Goal: Transaction & Acquisition: Purchase product/service

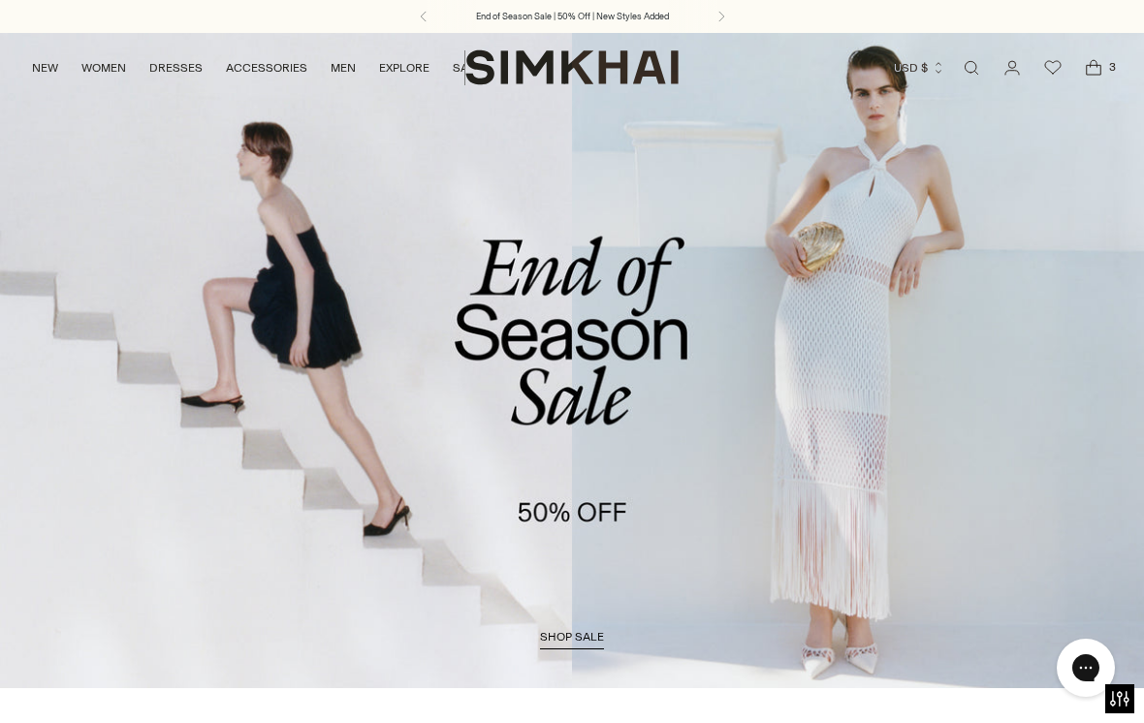
click at [1104, 73] on icon "Open cart modal" at bounding box center [1093, 67] width 27 height 19
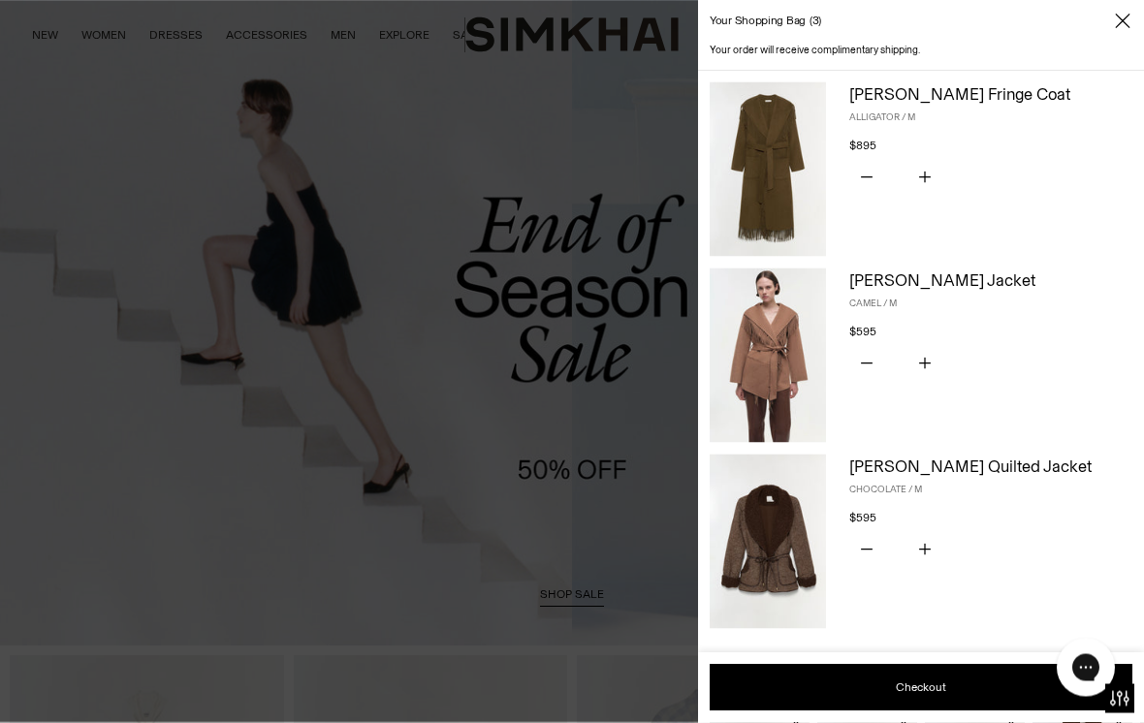
scroll to position [44, 0]
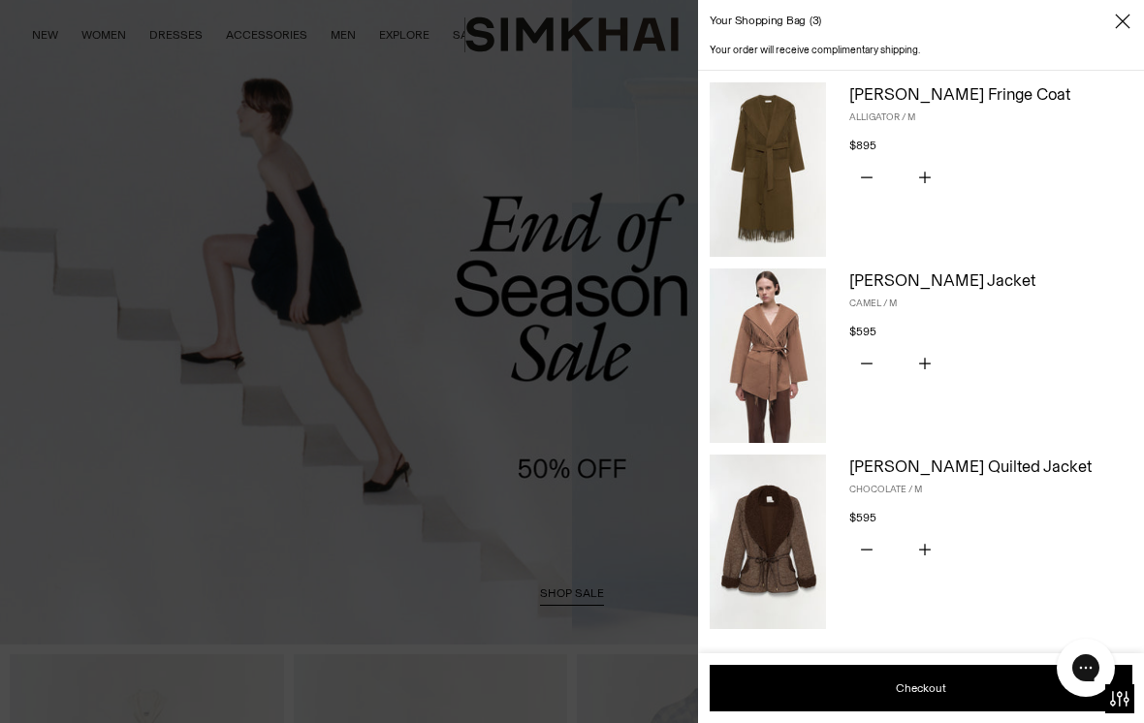
click at [800, 371] on img at bounding box center [768, 355] width 116 height 174
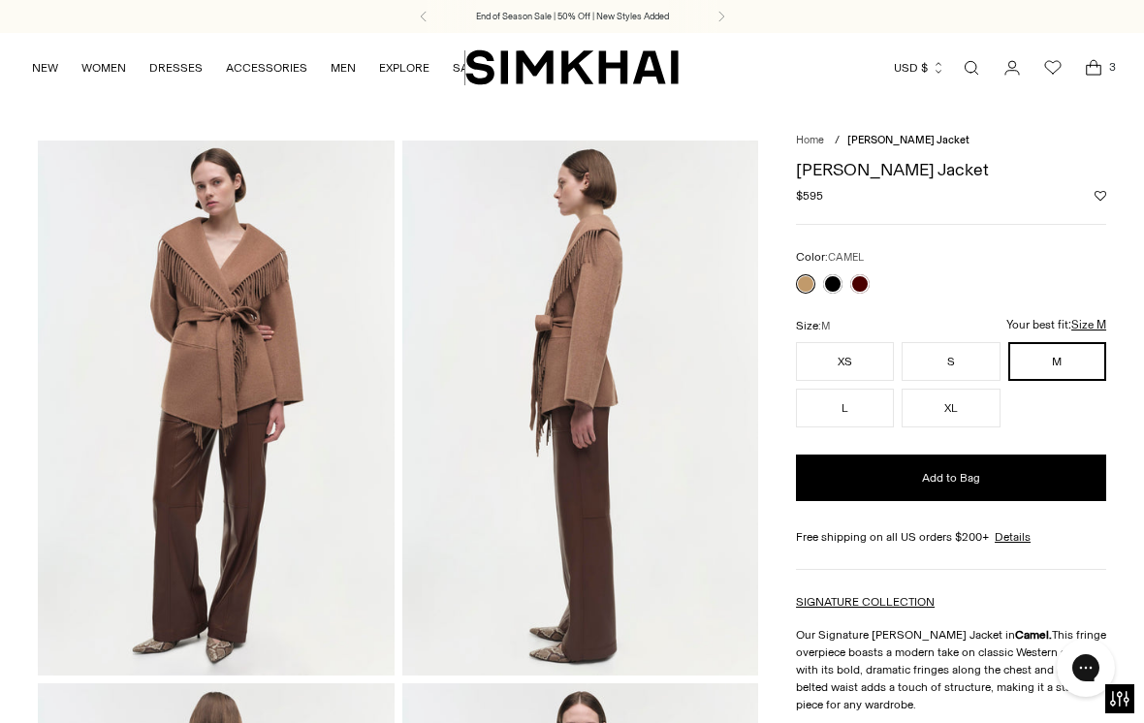
click at [1112, 63] on span "3" at bounding box center [1111, 66] width 17 height 17
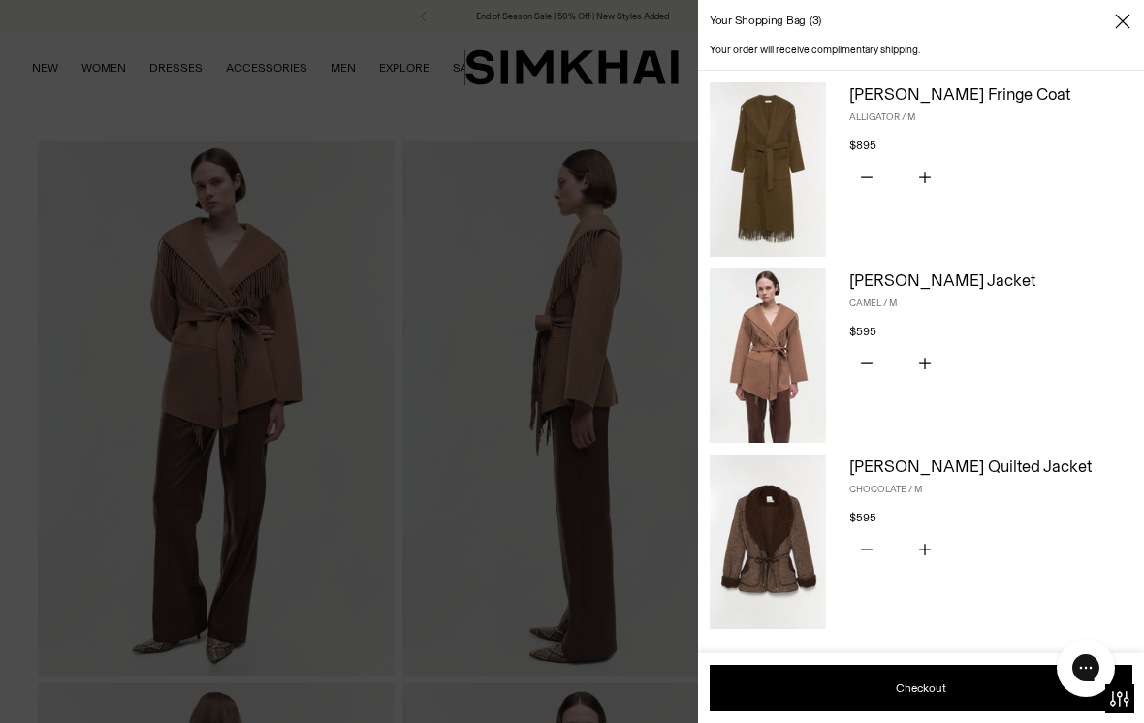
click at [776, 194] on img at bounding box center [768, 169] width 116 height 174
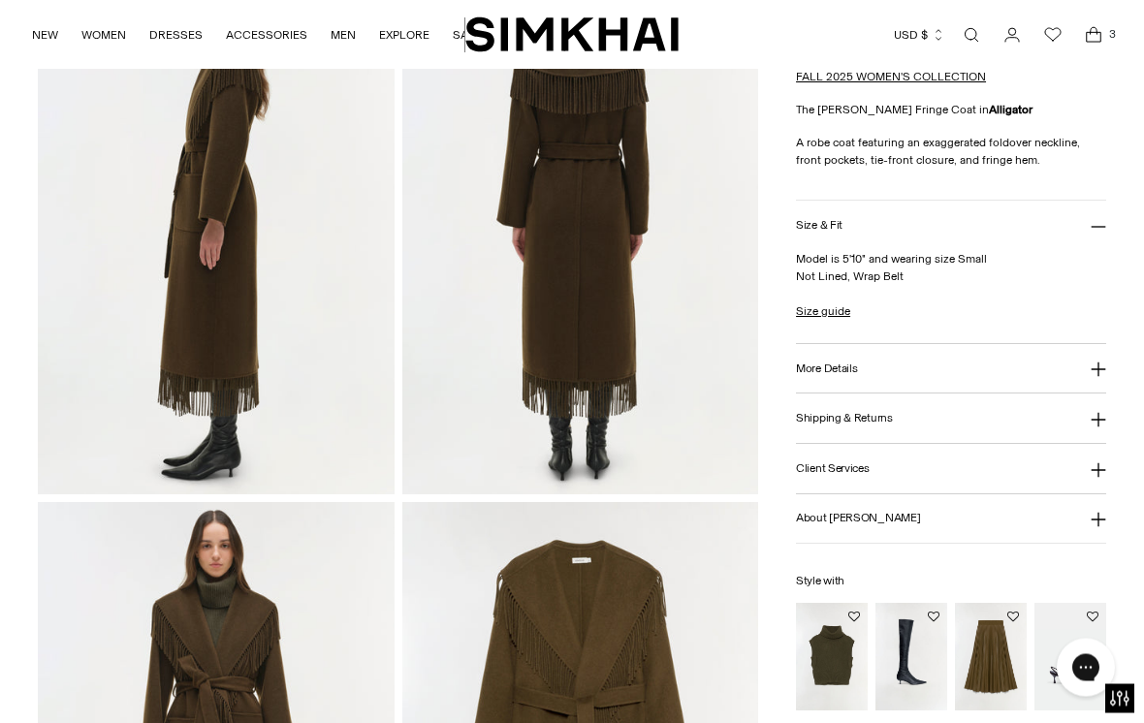
scroll to position [723, 0]
click at [840, 669] on img "Maple Wool Cashmere Top" at bounding box center [832, 658] width 72 height 108
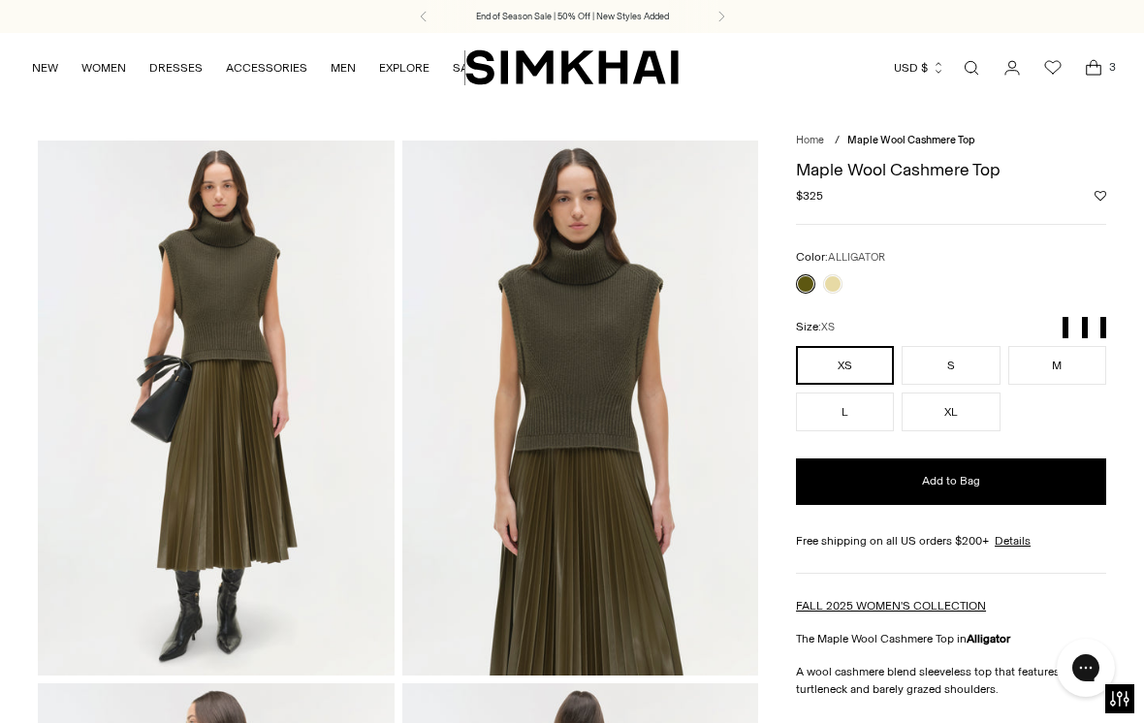
click at [842, 281] on link at bounding box center [832, 283] width 19 height 19
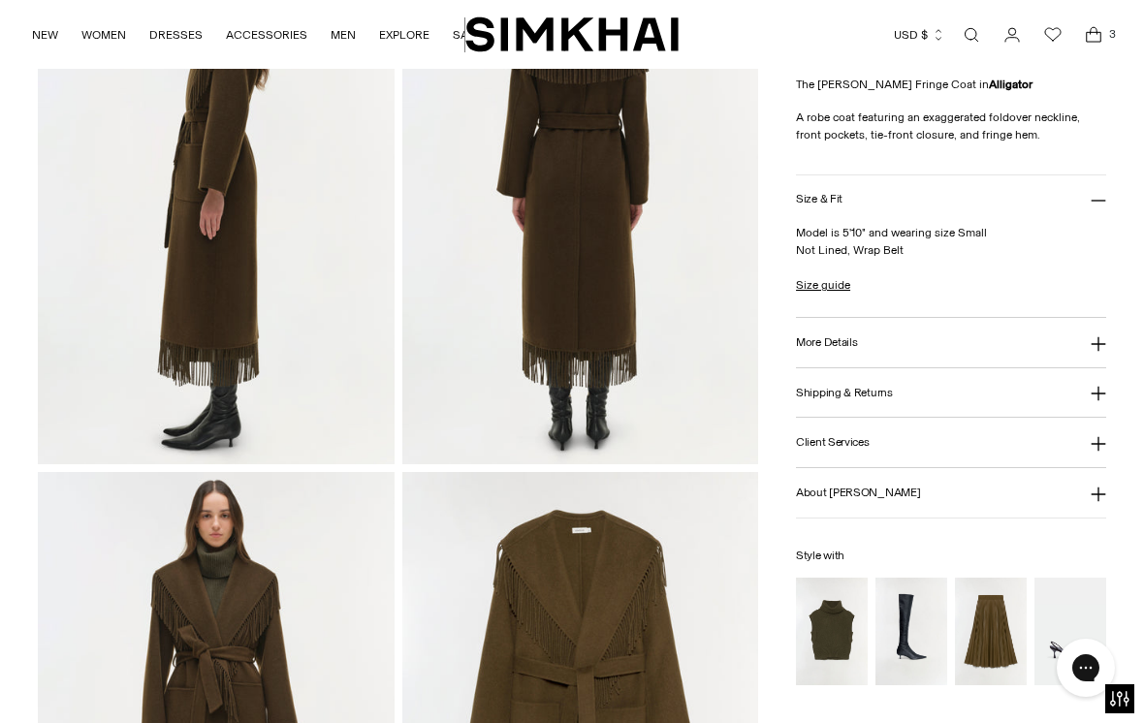
scroll to position [753, 0]
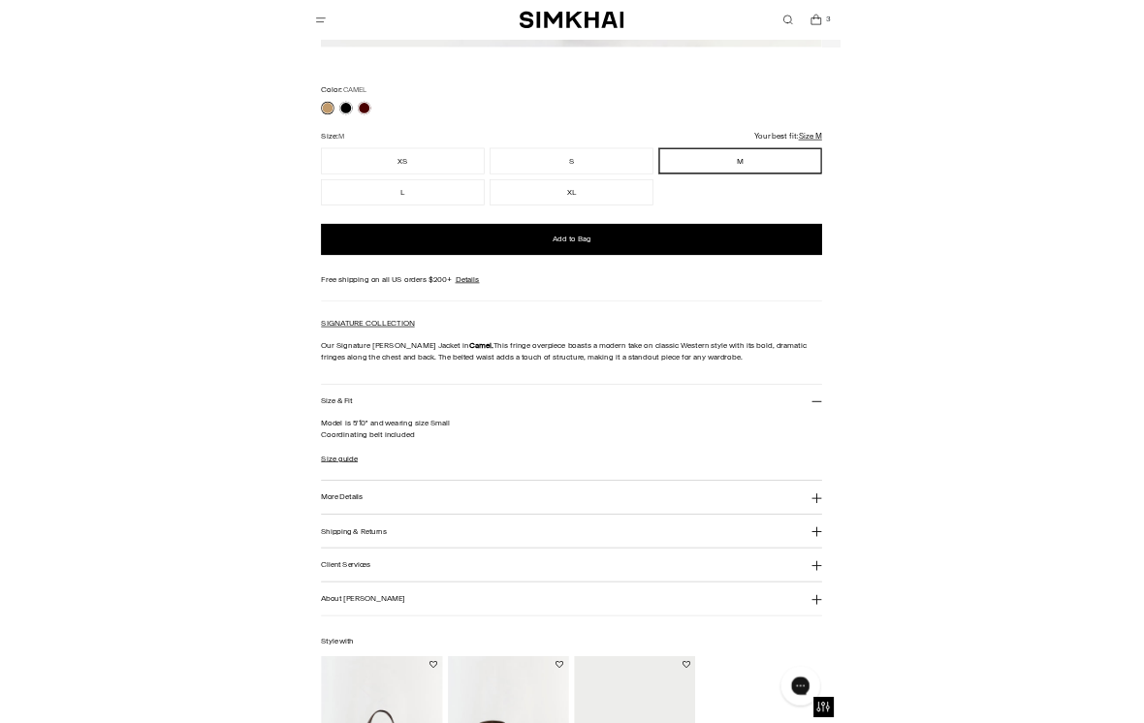
scroll to position [717, 0]
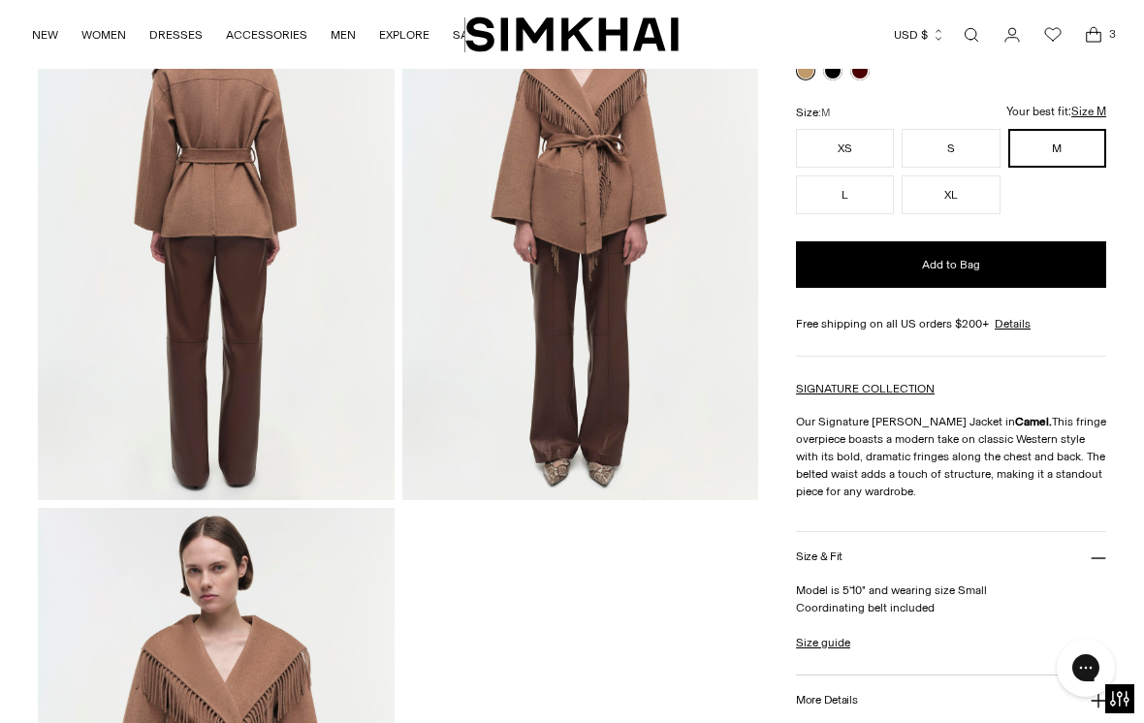
click at [1101, 38] on icon "Open cart modal" at bounding box center [1093, 34] width 27 height 19
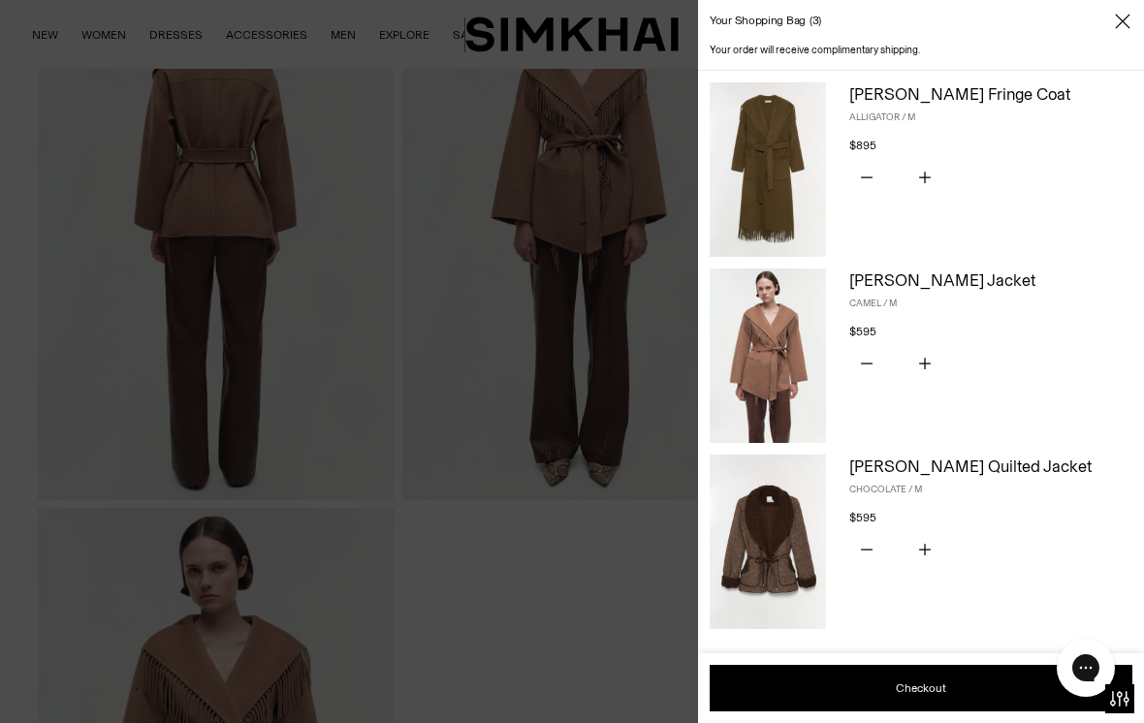
click at [794, 552] on img at bounding box center [768, 542] width 116 height 174
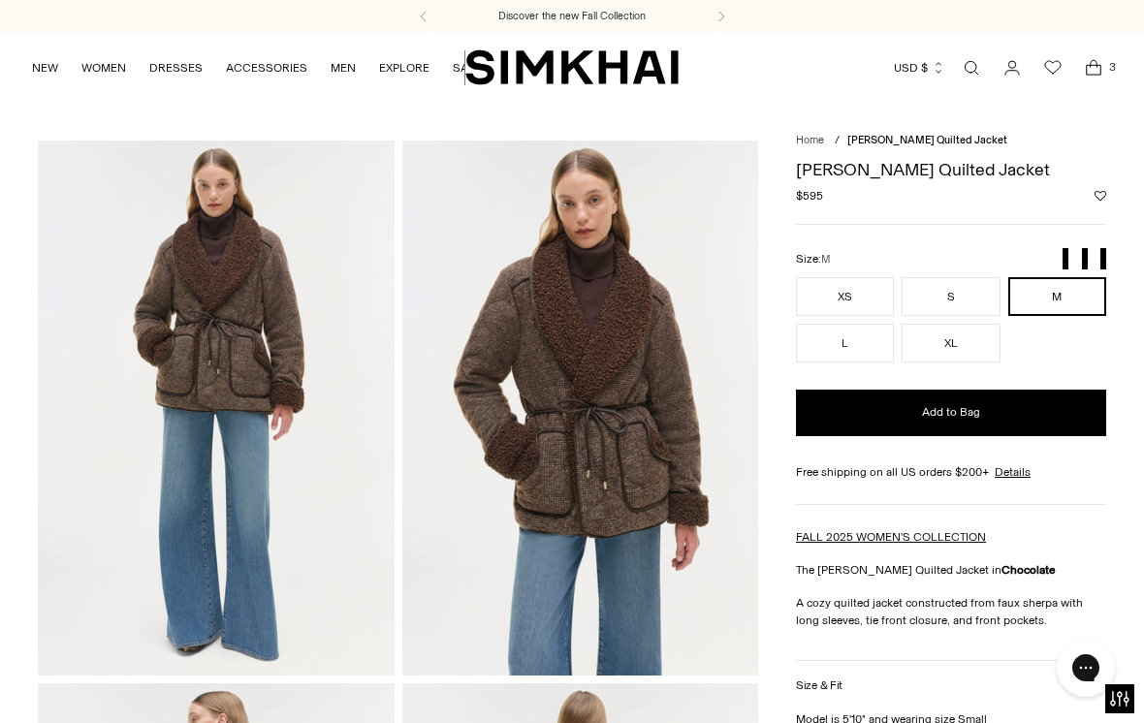
click at [1091, 69] on icon "Open cart modal" at bounding box center [1093, 67] width 27 height 19
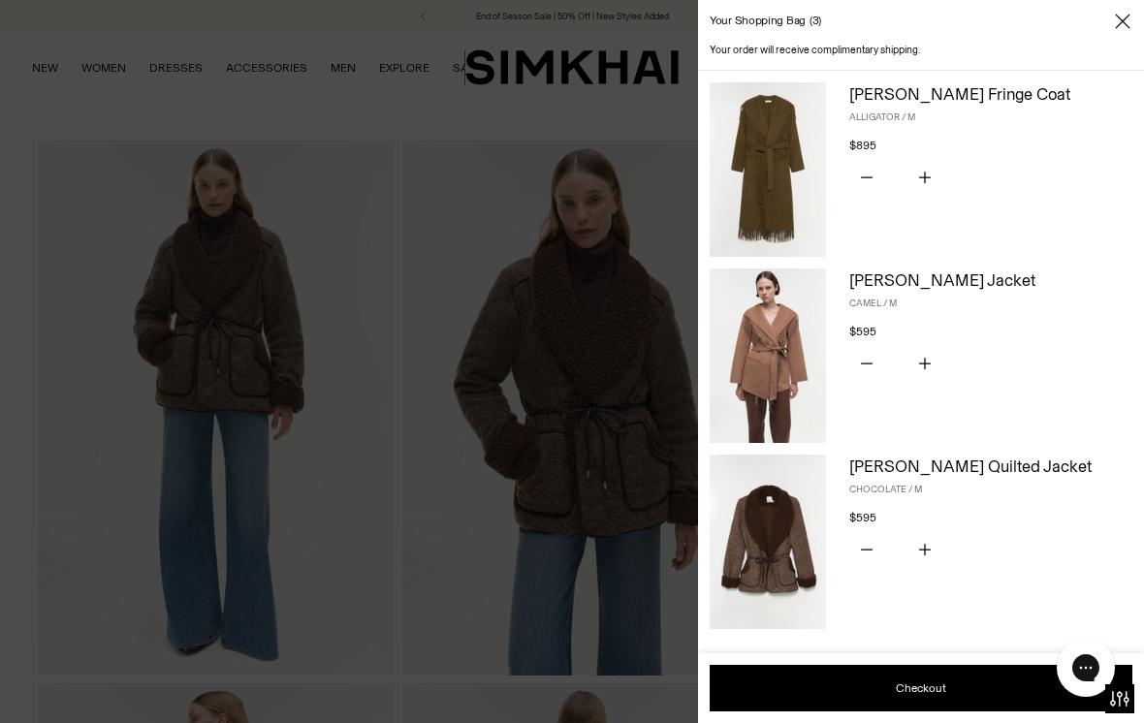
click at [872, 553] on button "Subtract product quantity" at bounding box center [866, 550] width 35 height 41
click at [872, 544] on button "Subtract product quantity" at bounding box center [866, 550] width 35 height 41
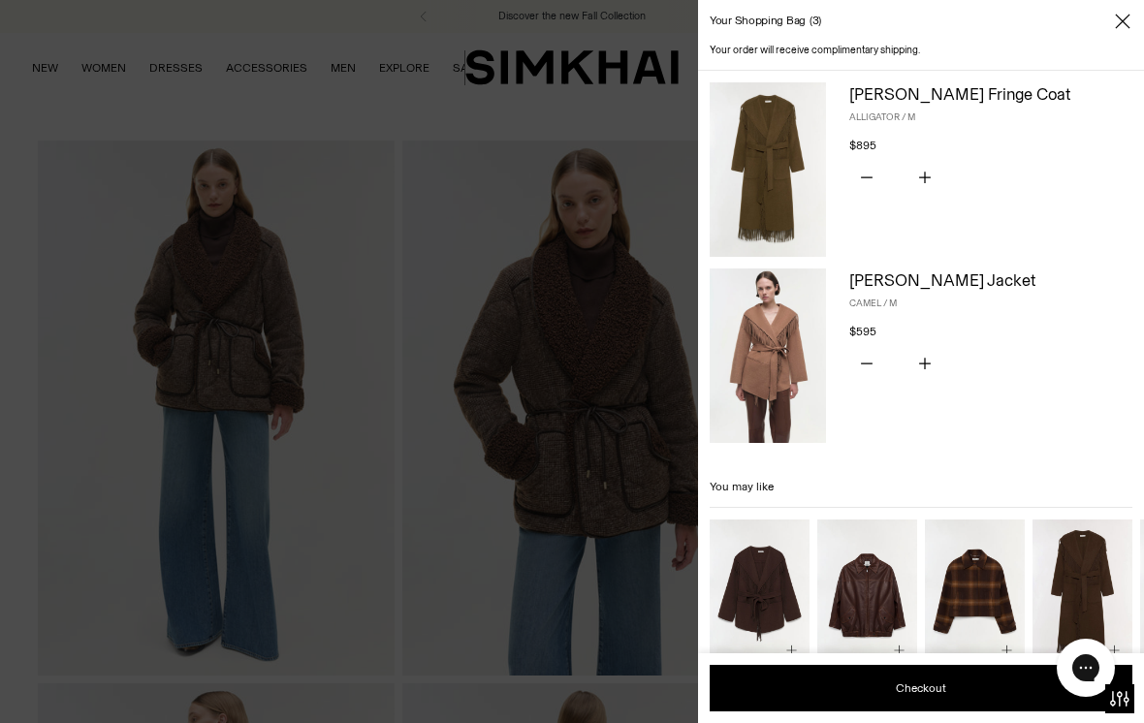
click at [1132, 14] on div "Your shopping bag 3" at bounding box center [921, 21] width 446 height 43
